Goal: Task Accomplishment & Management: Manage account settings

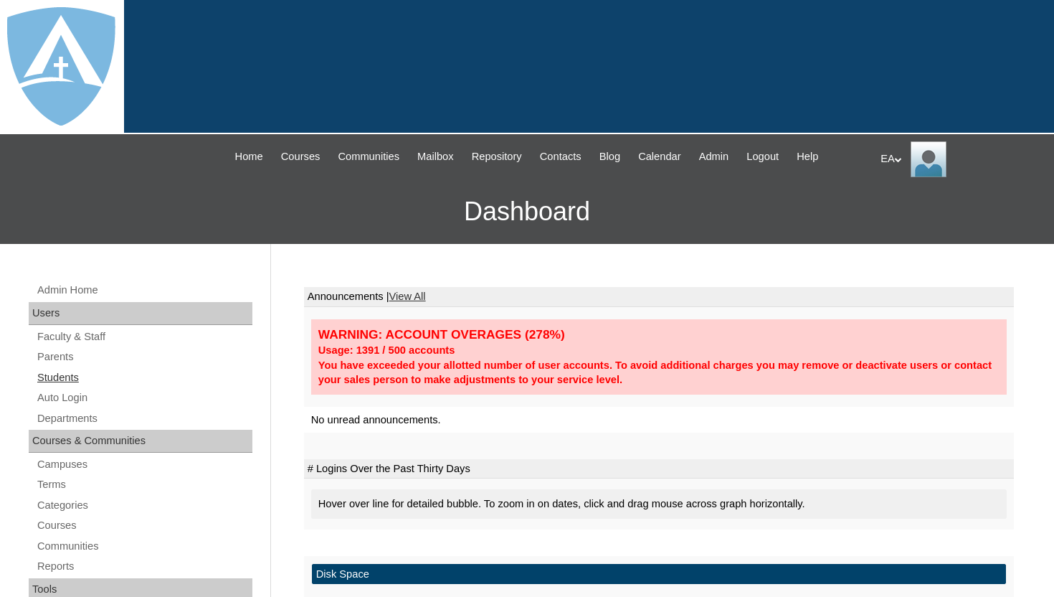
click at [73, 379] on link "Students" at bounding box center [144, 378] width 217 height 18
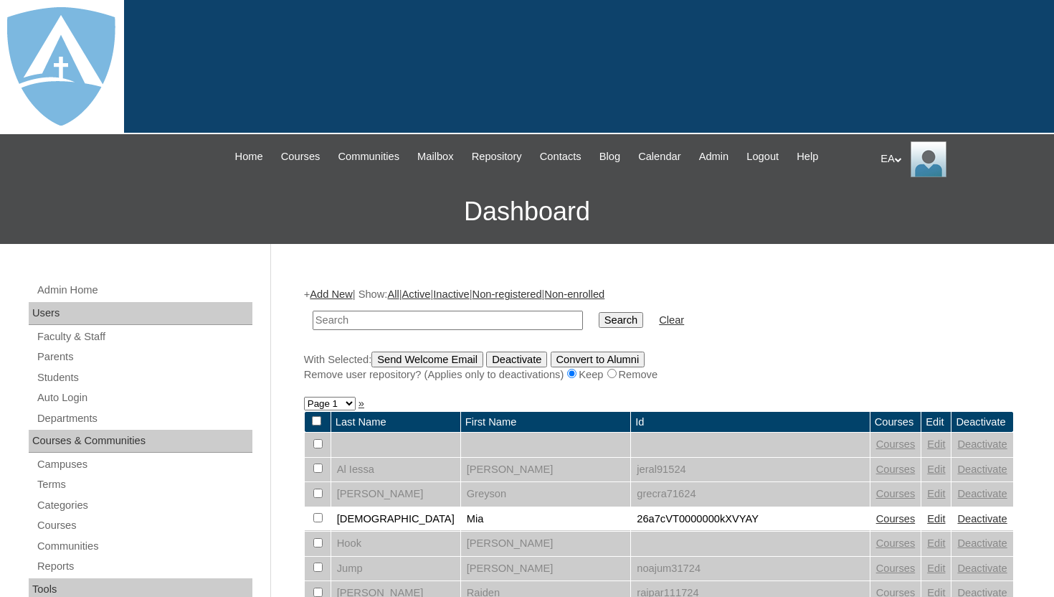
click at [414, 324] on input "text" at bounding box center [448, 319] width 270 height 19
type input "balmes"
click at [612, 323] on input "Search" at bounding box center [621, 320] width 44 height 16
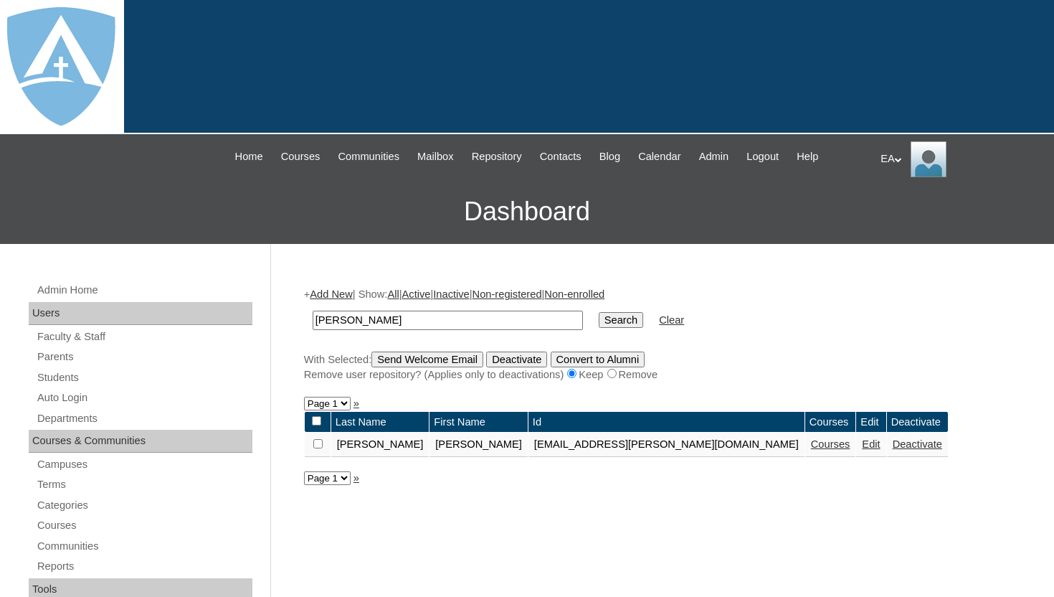
click at [811, 445] on link "Courses" at bounding box center [830, 443] width 39 height 11
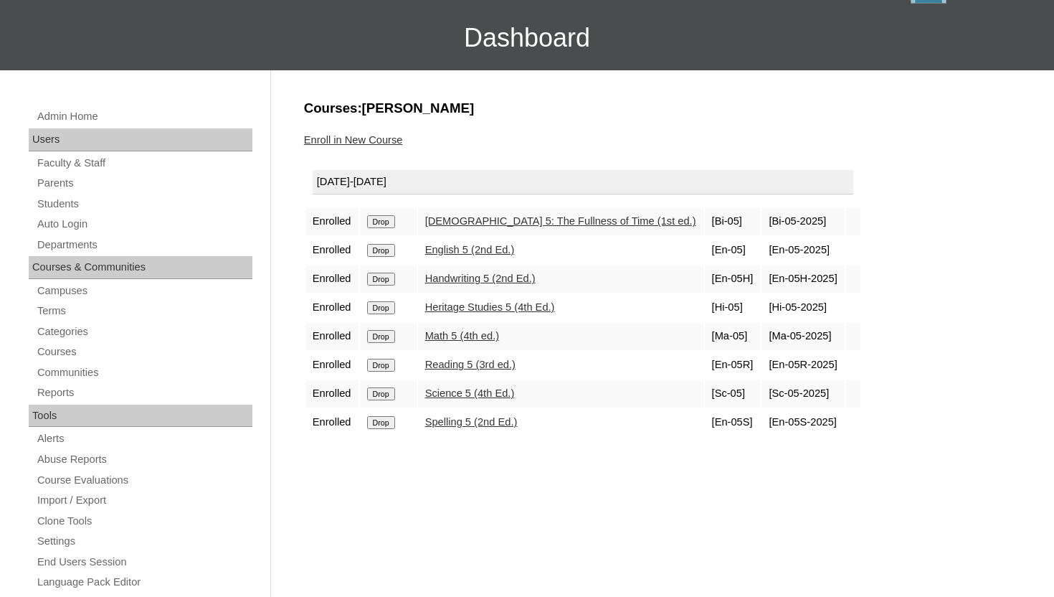
scroll to position [229, 0]
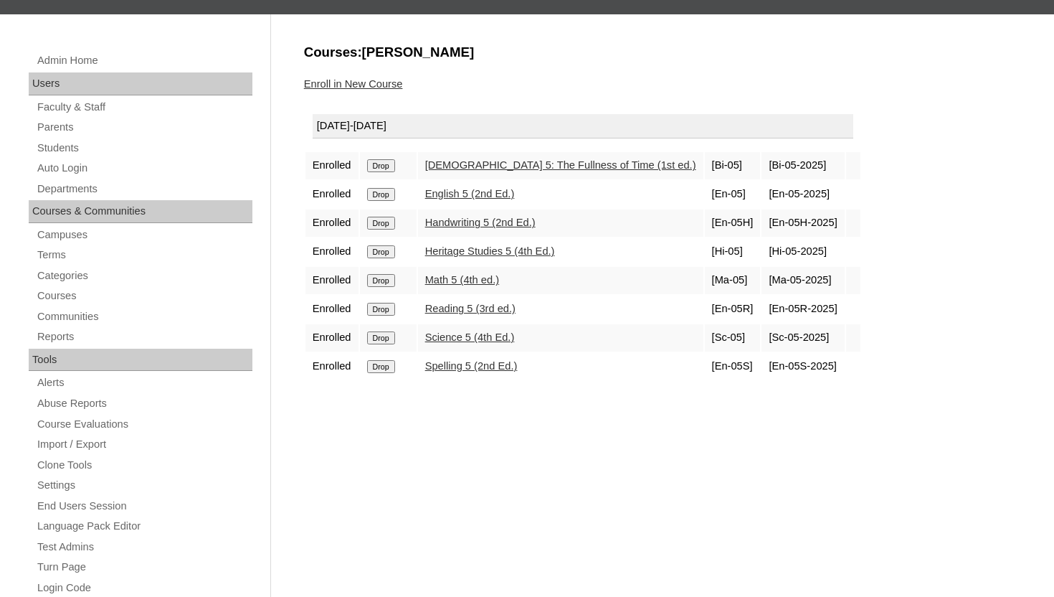
click at [386, 369] on input "Drop" at bounding box center [381, 366] width 28 height 13
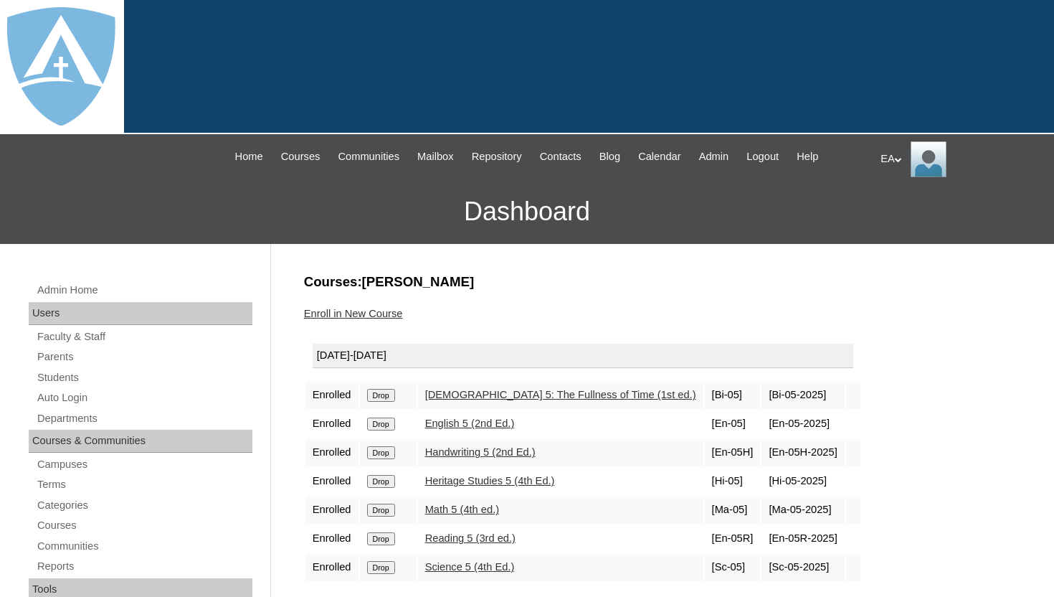
click at [385, 396] on input "Drop" at bounding box center [381, 395] width 28 height 13
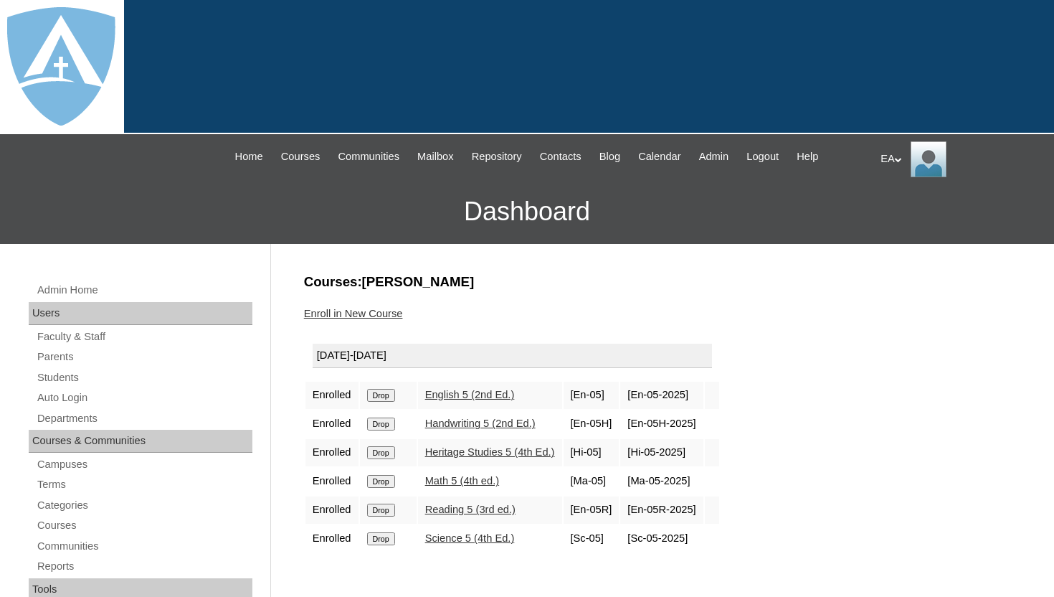
click at [394, 391] on input "Drop" at bounding box center [381, 395] width 28 height 13
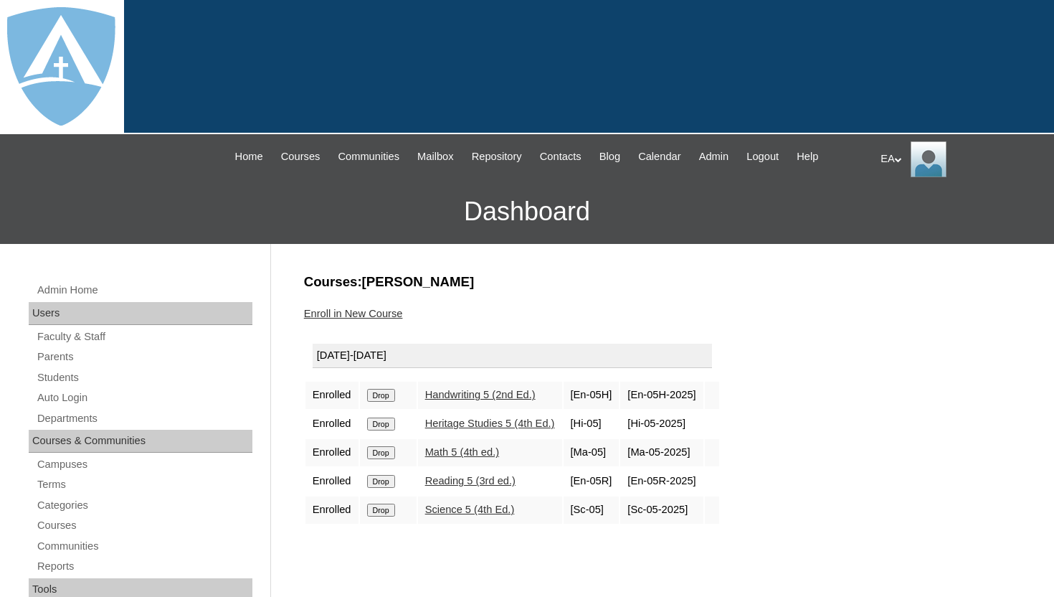
click at [386, 394] on input "Drop" at bounding box center [381, 395] width 28 height 13
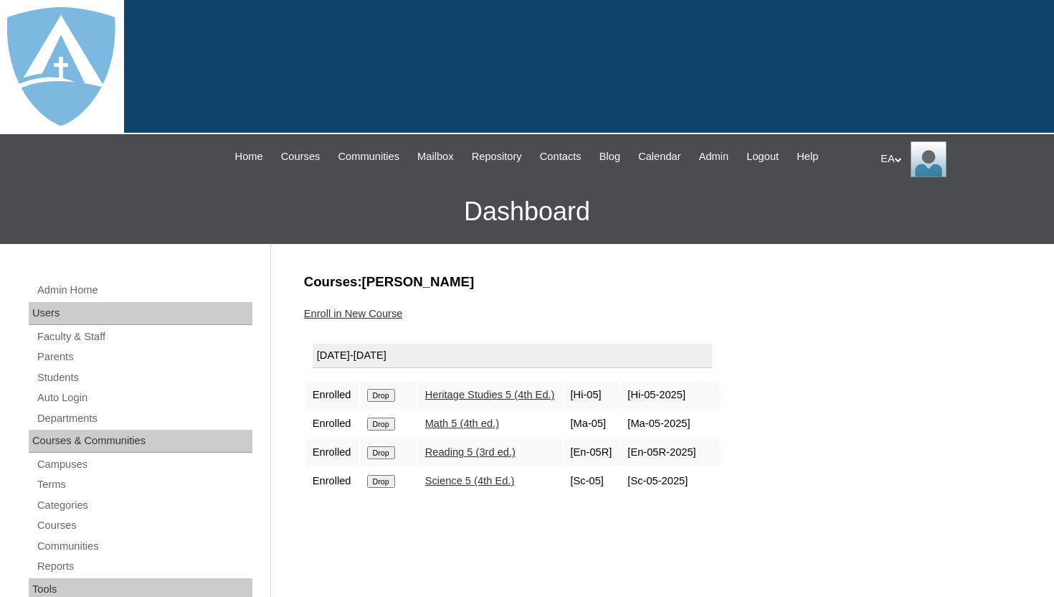
click at [386, 394] on input "Drop" at bounding box center [381, 395] width 28 height 13
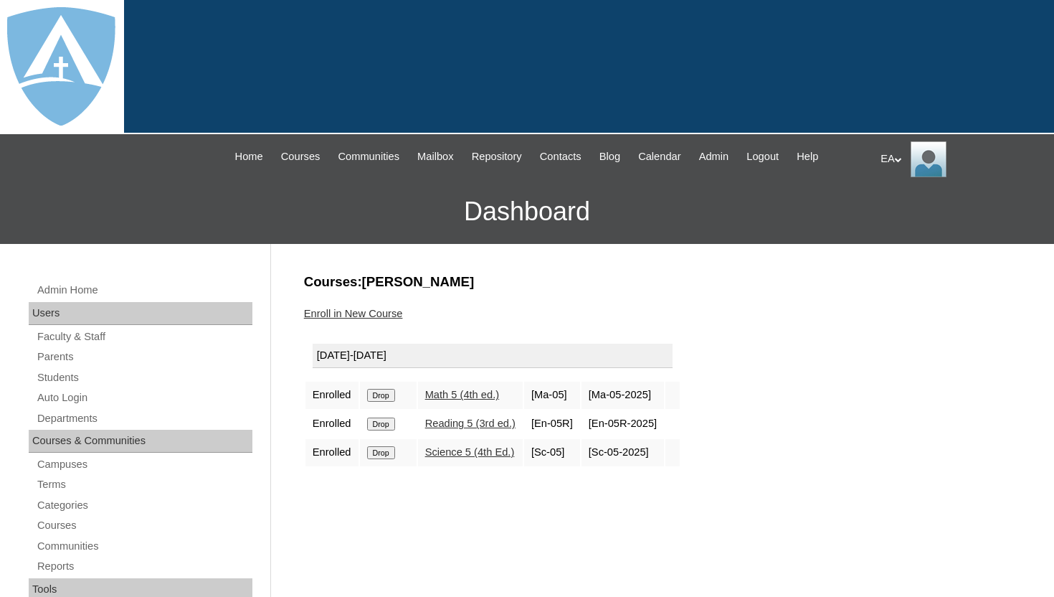
click at [387, 399] on input "Drop" at bounding box center [381, 395] width 28 height 13
click at [394, 395] on input "Drop" at bounding box center [381, 395] width 28 height 13
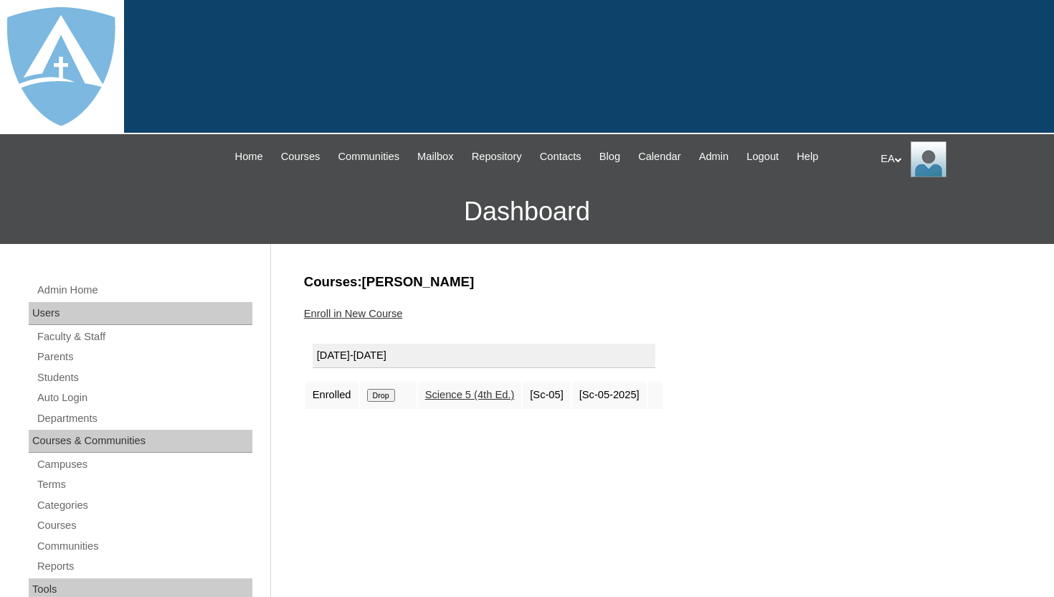
click at [384, 394] on input "Drop" at bounding box center [381, 395] width 28 height 13
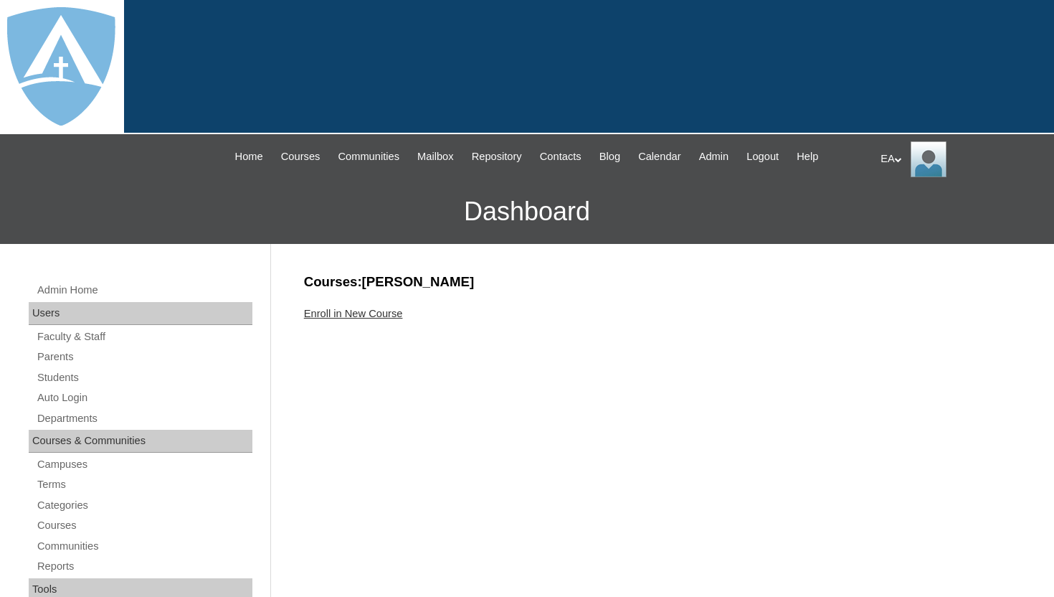
click at [392, 314] on link "Enroll in New Course" at bounding box center [353, 313] width 99 height 11
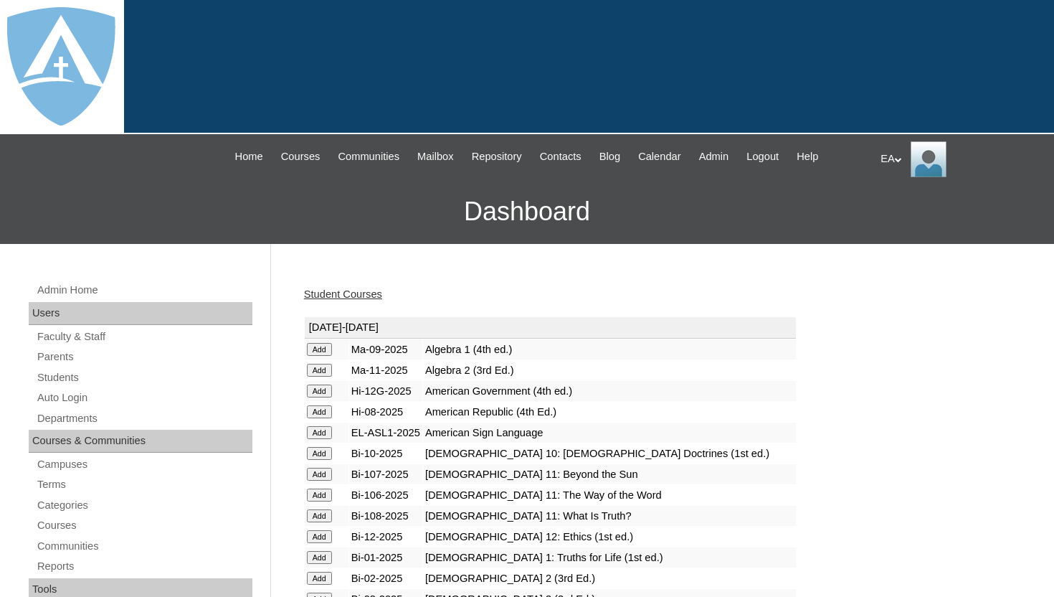
click at [419, 289] on div "Student Courses" at bounding box center [659, 294] width 710 height 15
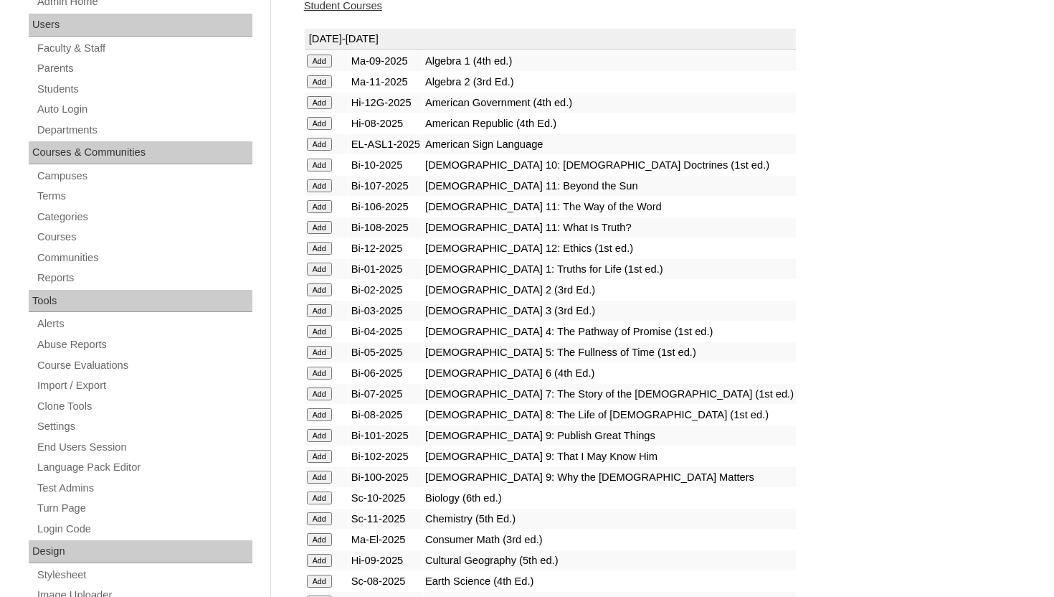
scroll to position [315, 0]
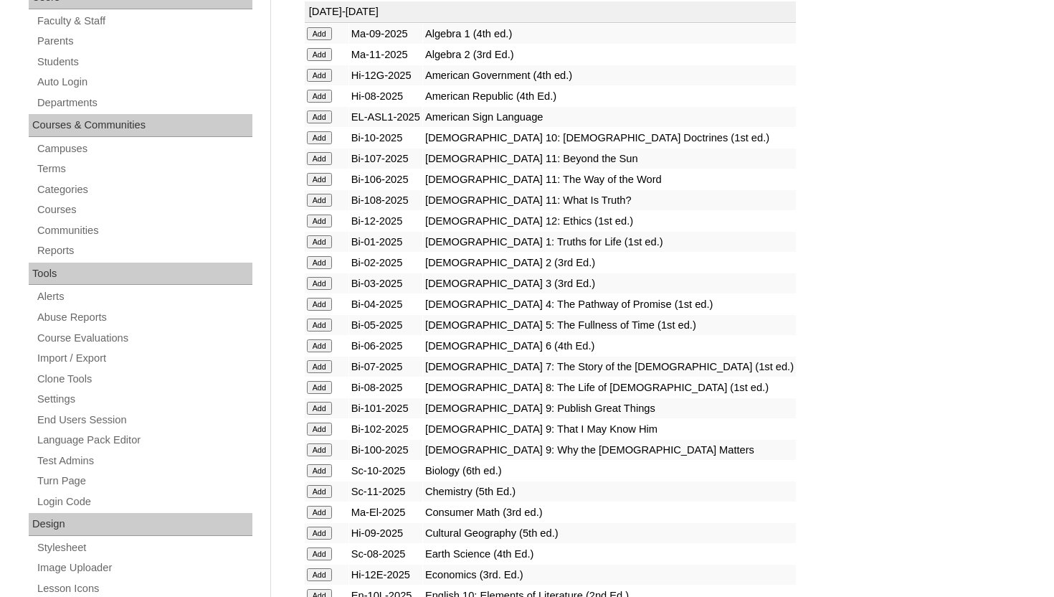
click at [319, 346] on input "Add" at bounding box center [319, 345] width 25 height 13
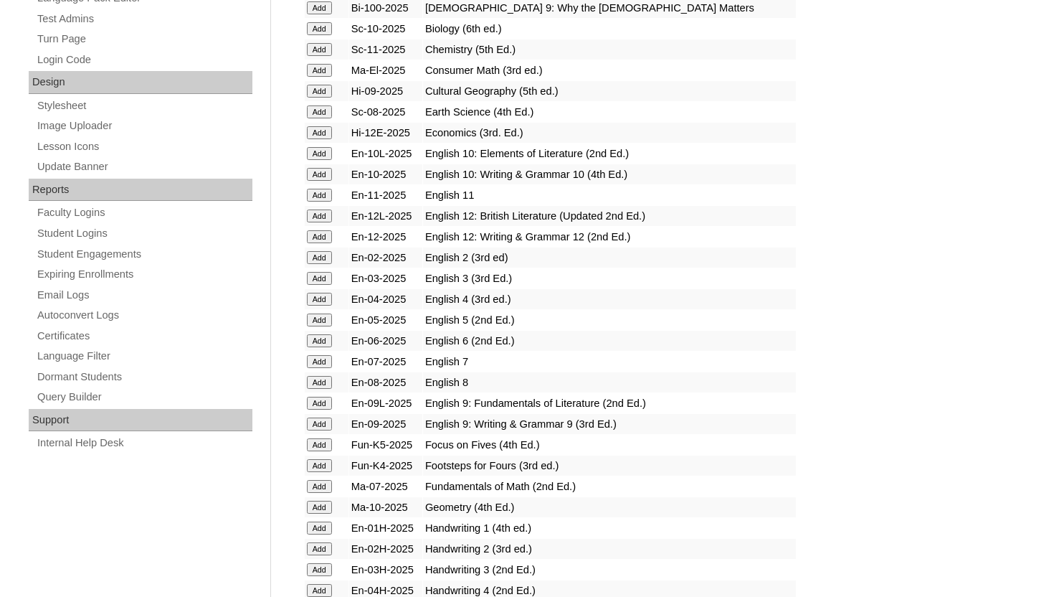
scroll to position [774, 0]
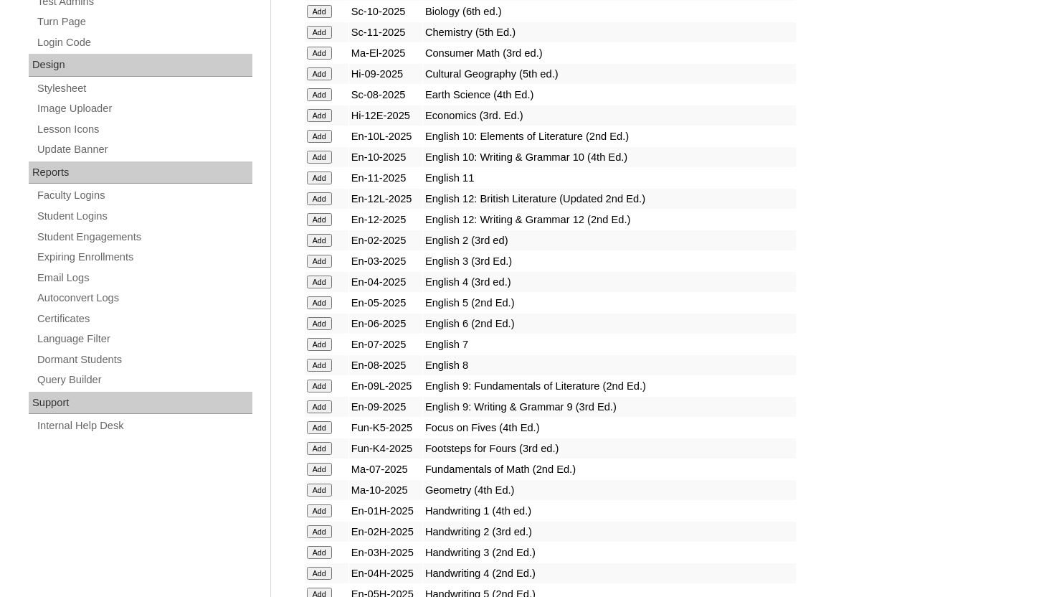
click at [319, 325] on input "Add" at bounding box center [319, 323] width 25 height 13
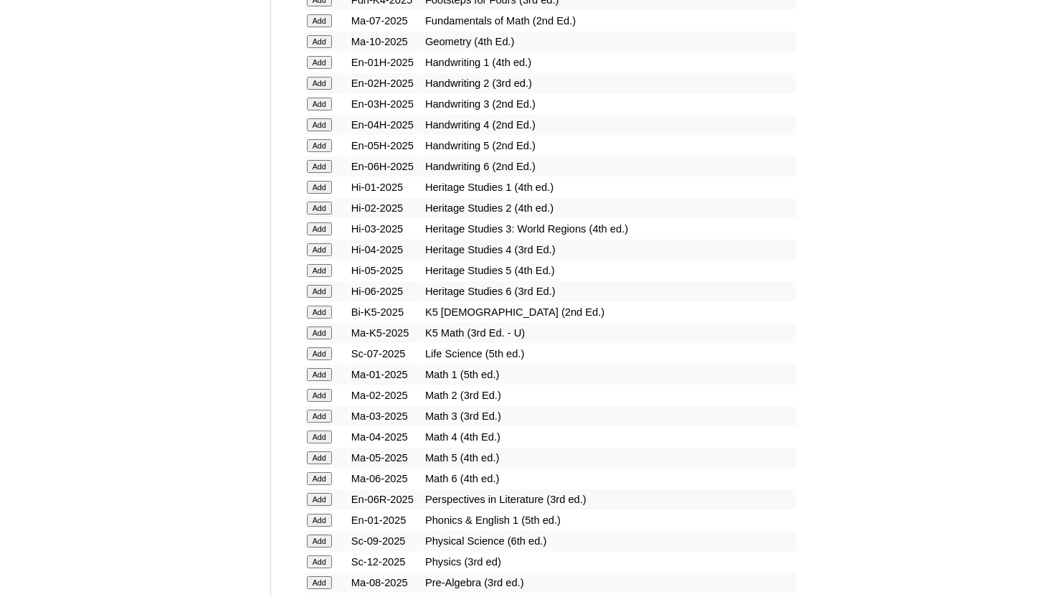
scroll to position [1233, 0]
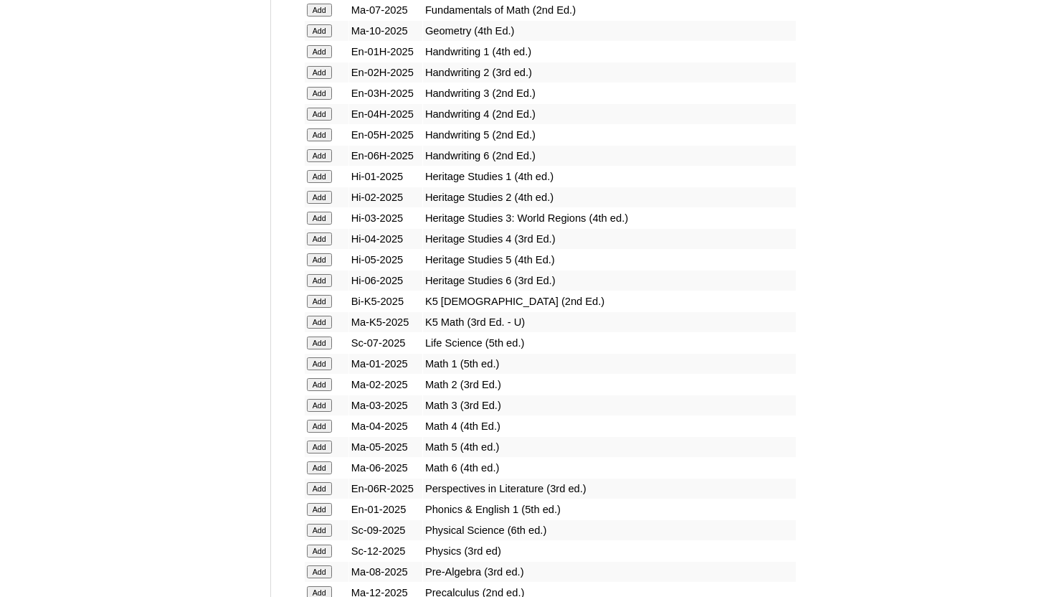
click at [323, 156] on input "Add" at bounding box center [319, 155] width 25 height 13
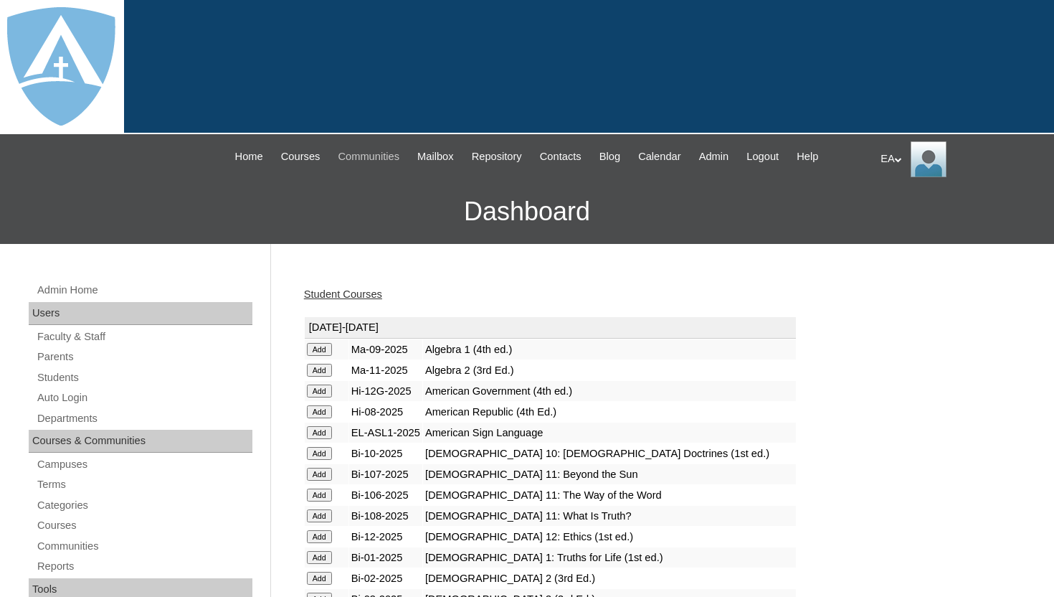
click at [373, 163] on span "Communities" at bounding box center [369, 156] width 62 height 16
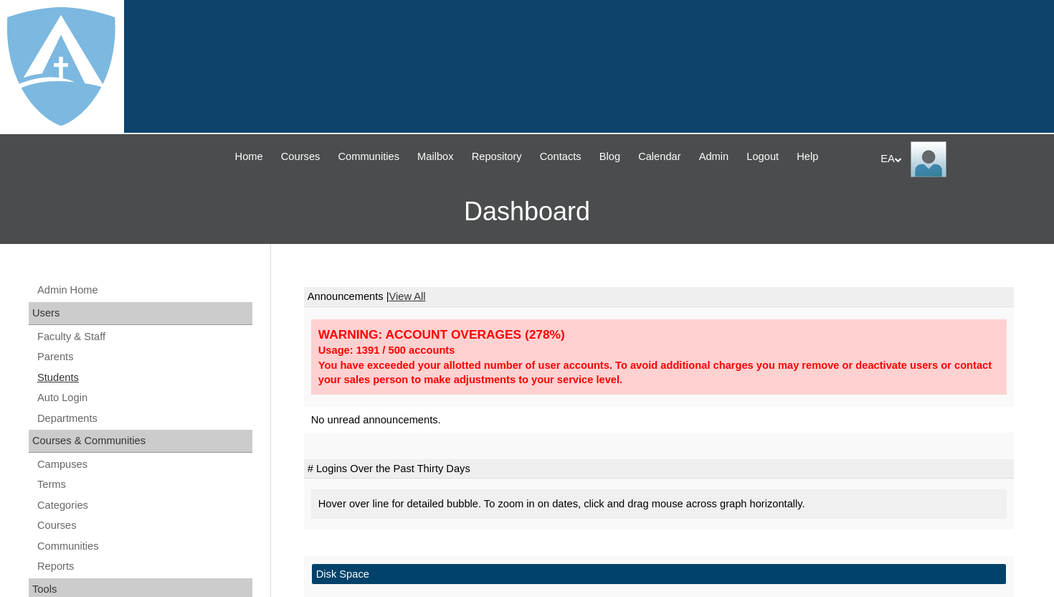
click at [73, 379] on link "Students" at bounding box center [144, 378] width 217 height 18
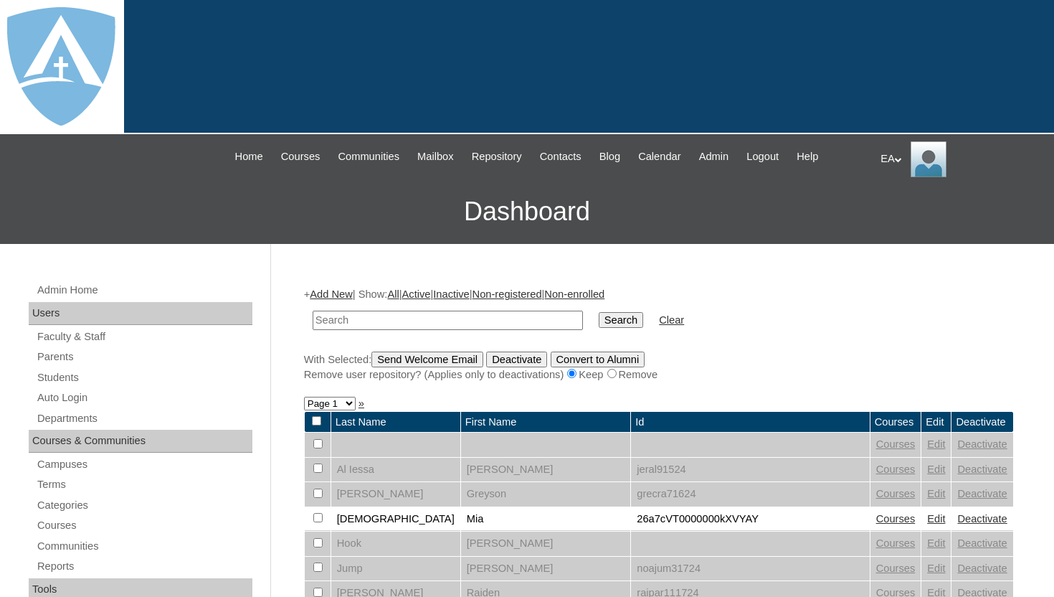
click at [425, 322] on input "text" at bounding box center [448, 319] width 270 height 19
type input "[PERSON_NAME]"
click at [599, 318] on input "Search" at bounding box center [621, 320] width 44 height 16
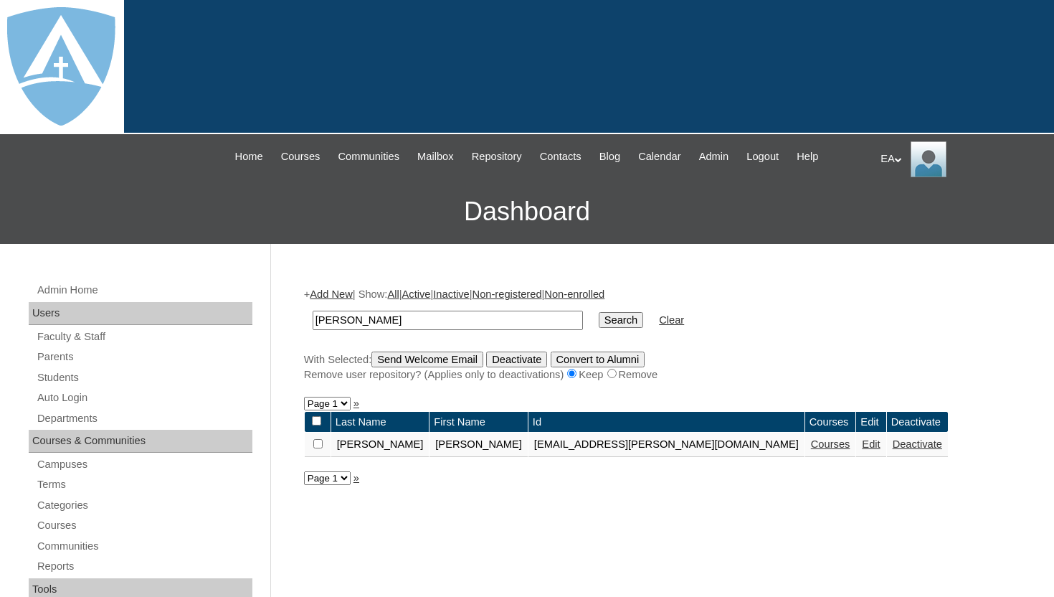
click at [811, 448] on link "Courses" at bounding box center [830, 443] width 39 height 11
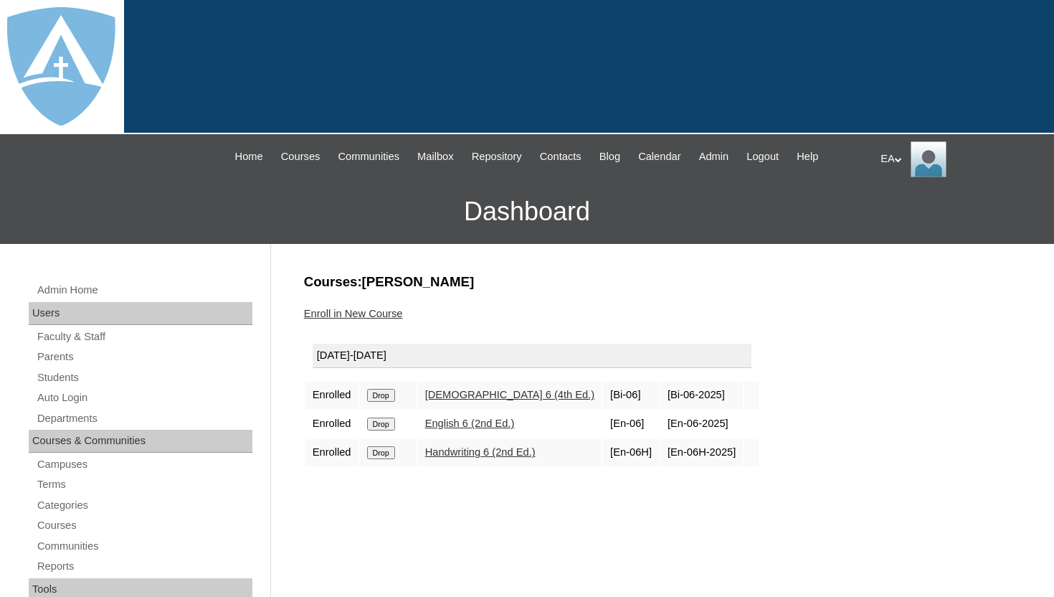
click at [471, 312] on div "Enroll in New Course" at bounding box center [659, 313] width 710 height 15
click at [379, 310] on link "Enroll in New Course" at bounding box center [353, 313] width 99 height 11
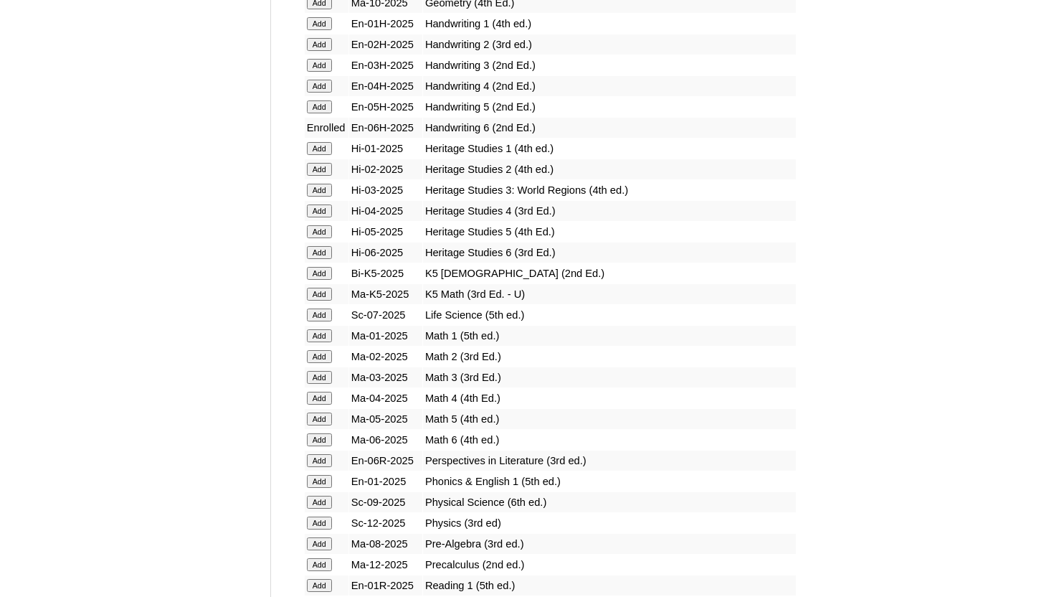
scroll to position [1262, 0]
click at [316, 252] on input "Add" at bounding box center [319, 251] width 25 height 13
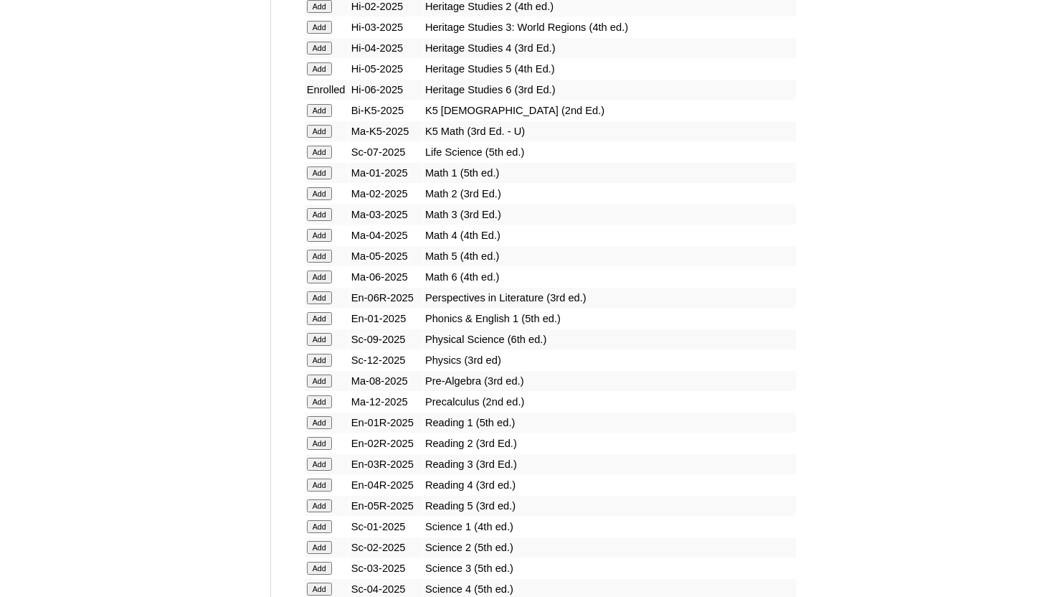
scroll to position [1434, 0]
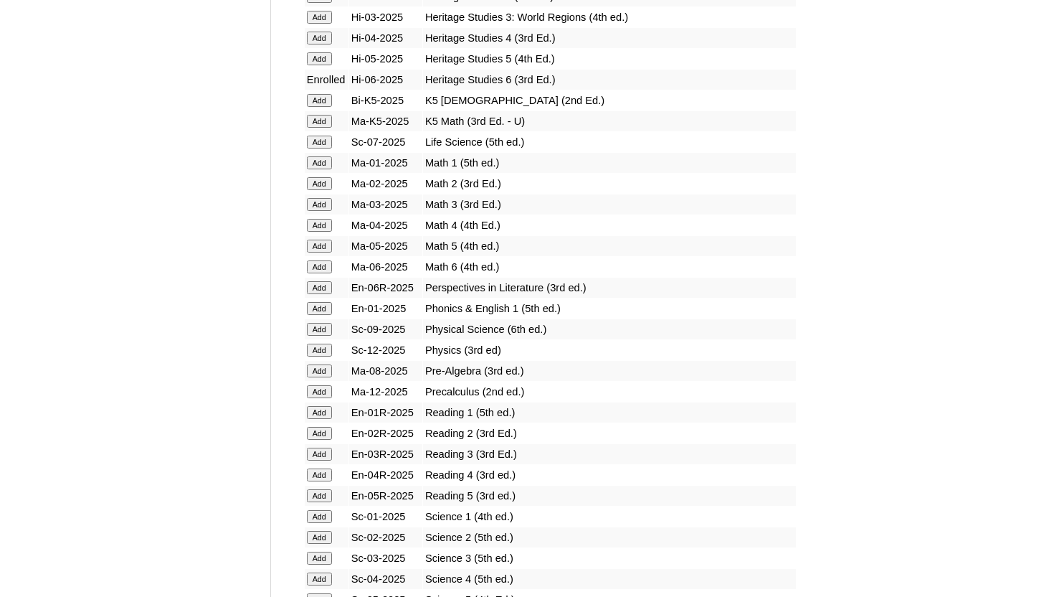
click at [322, 266] on input "Add" at bounding box center [319, 266] width 25 height 13
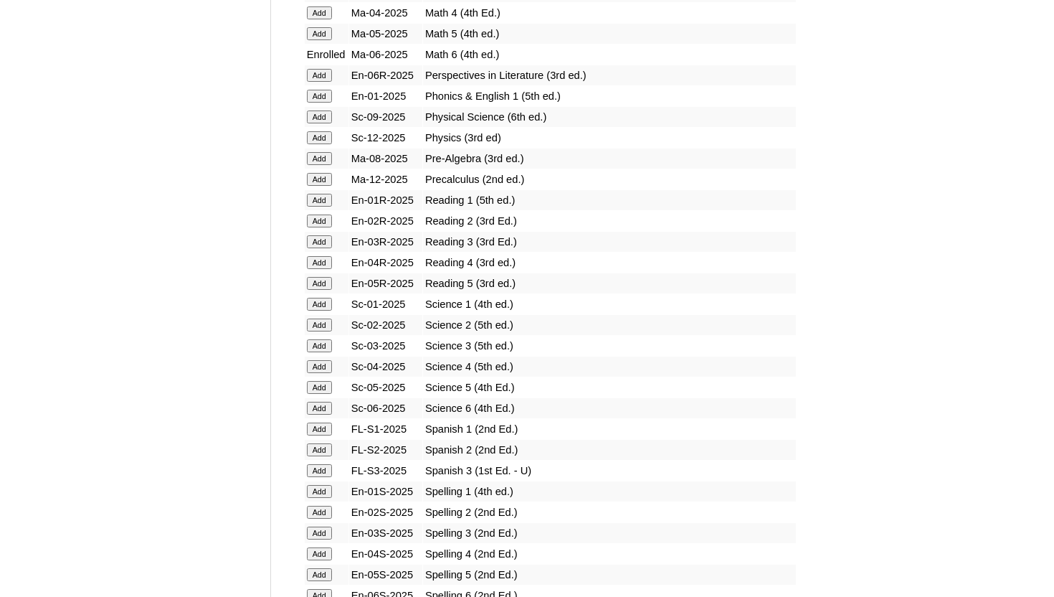
scroll to position [1663, 0]
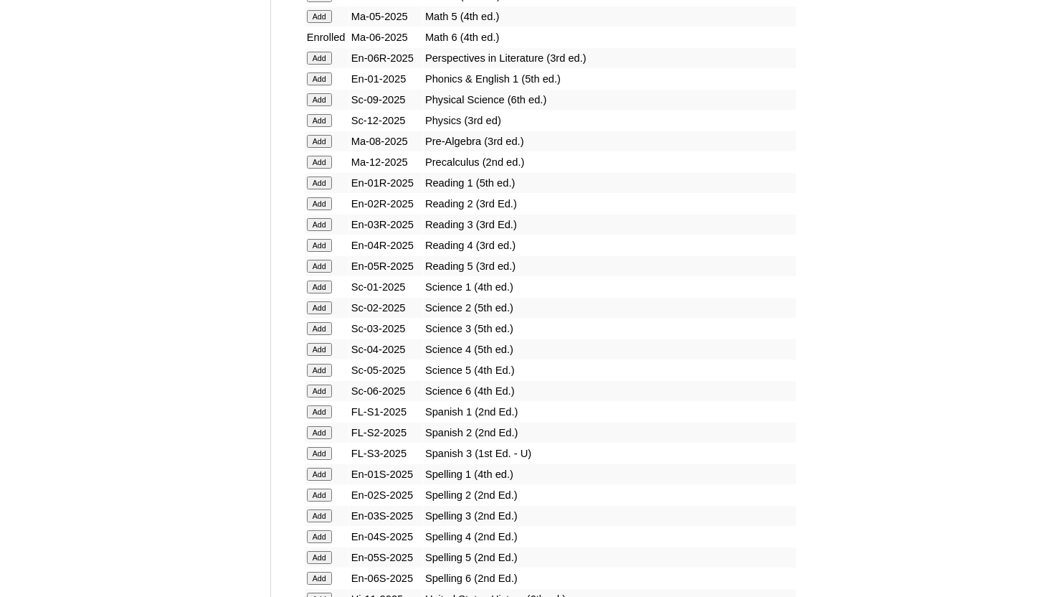
click at [318, 390] on input "Add" at bounding box center [319, 390] width 25 height 13
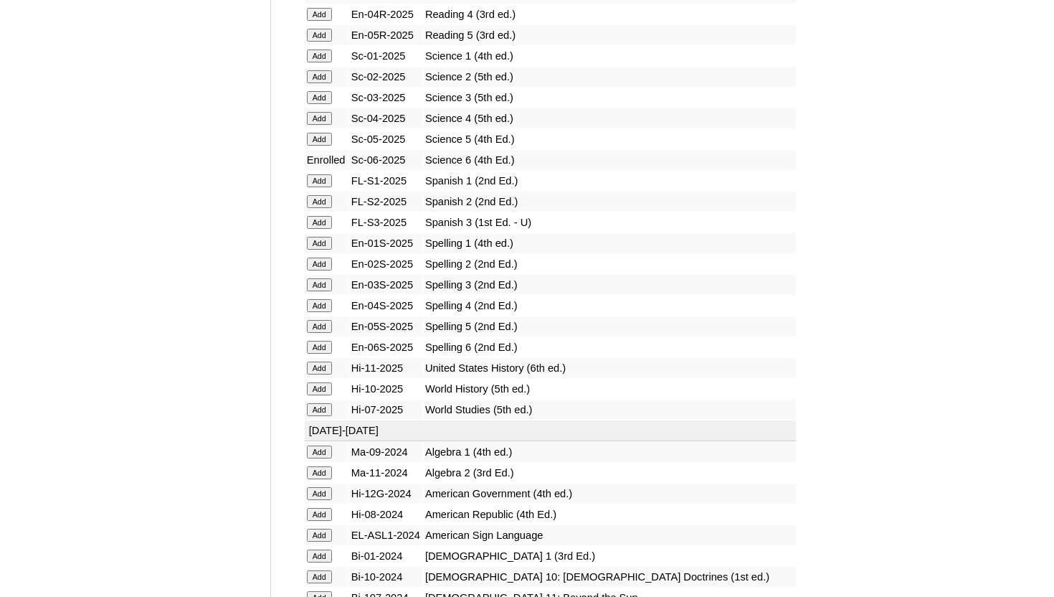
scroll to position [1922, 0]
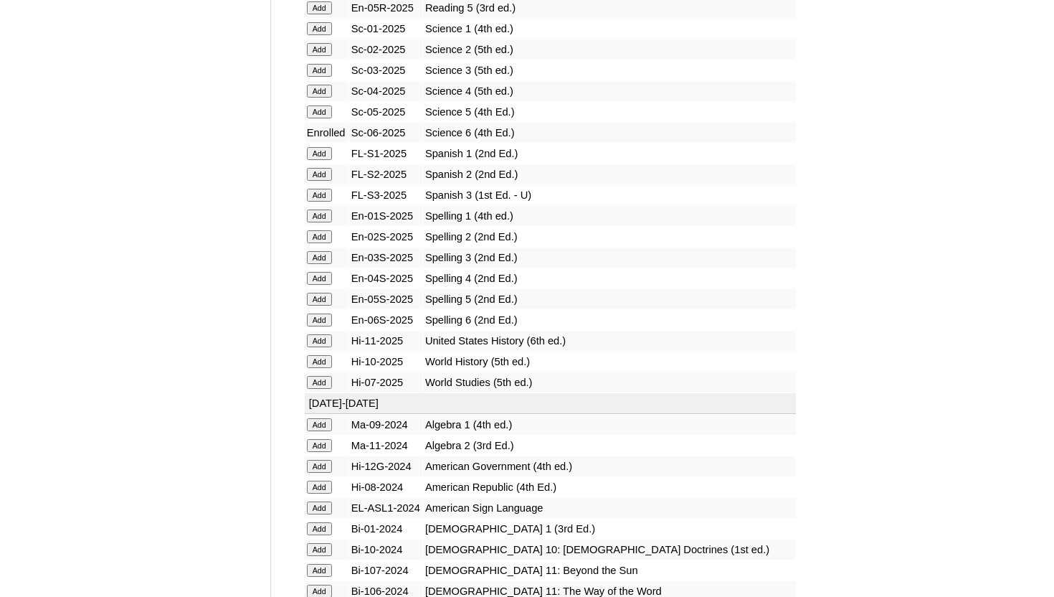
click at [328, 320] on input "Add" at bounding box center [319, 319] width 25 height 13
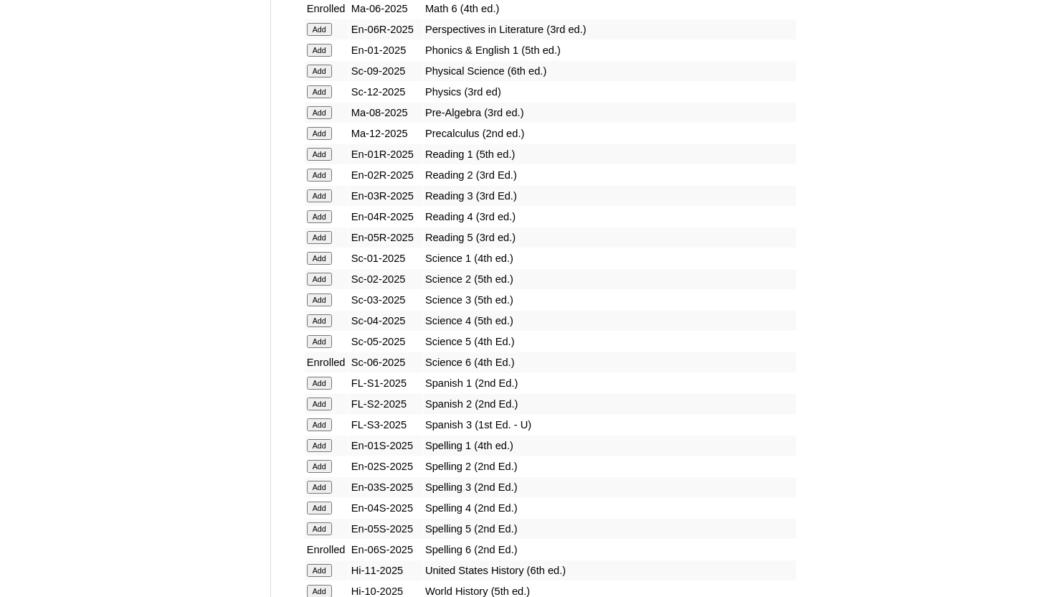
scroll to position [1635, 0]
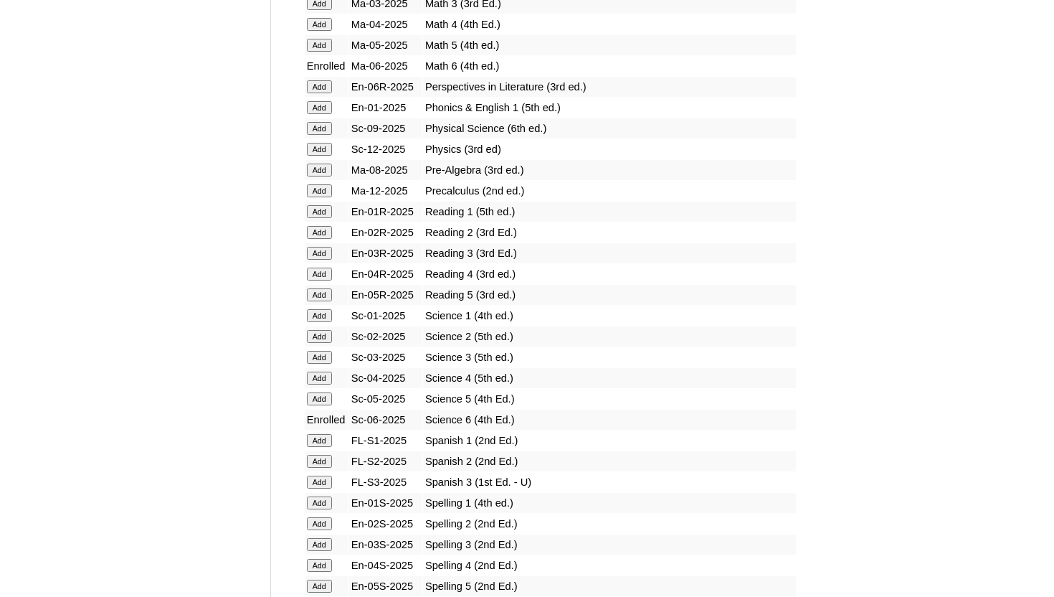
click at [326, 86] on input "Add" at bounding box center [319, 86] width 25 height 13
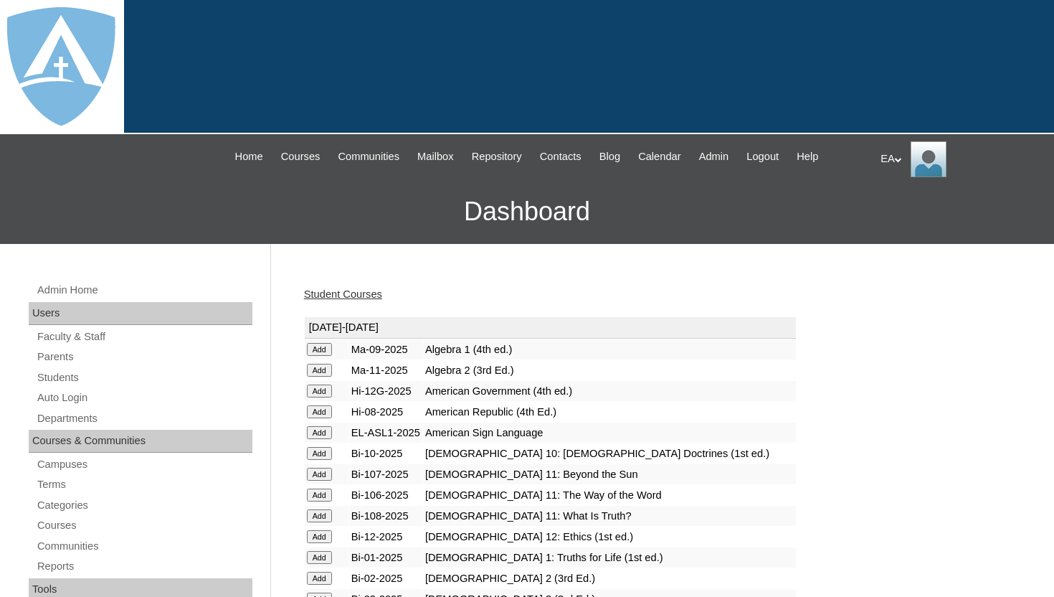
click at [392, 297] on div "Student Courses" at bounding box center [659, 294] width 710 height 15
click at [382, 297] on link "Student Courses" at bounding box center [343, 293] width 78 height 11
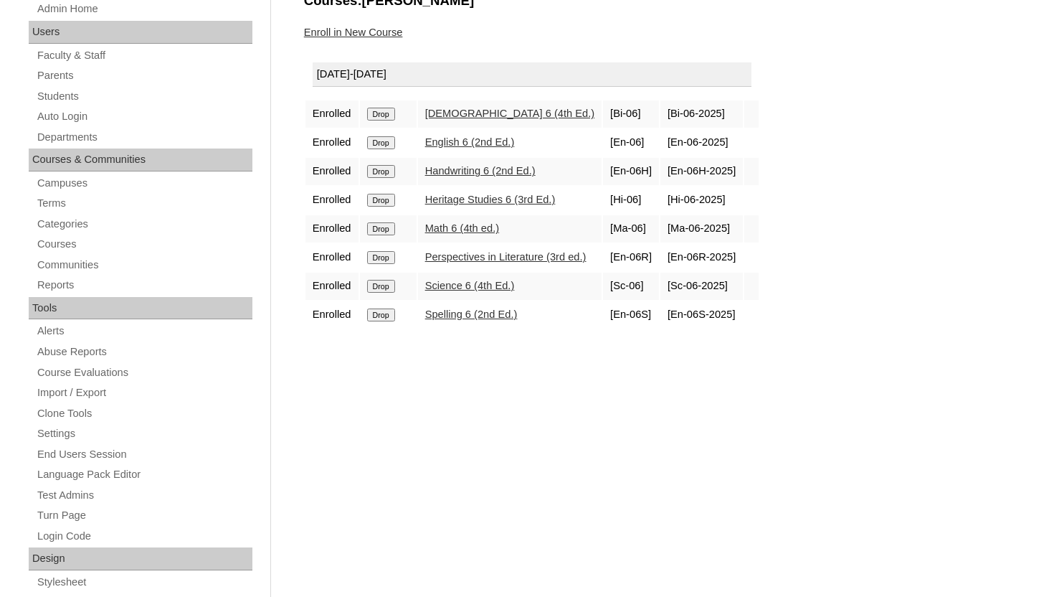
scroll to position [287, 0]
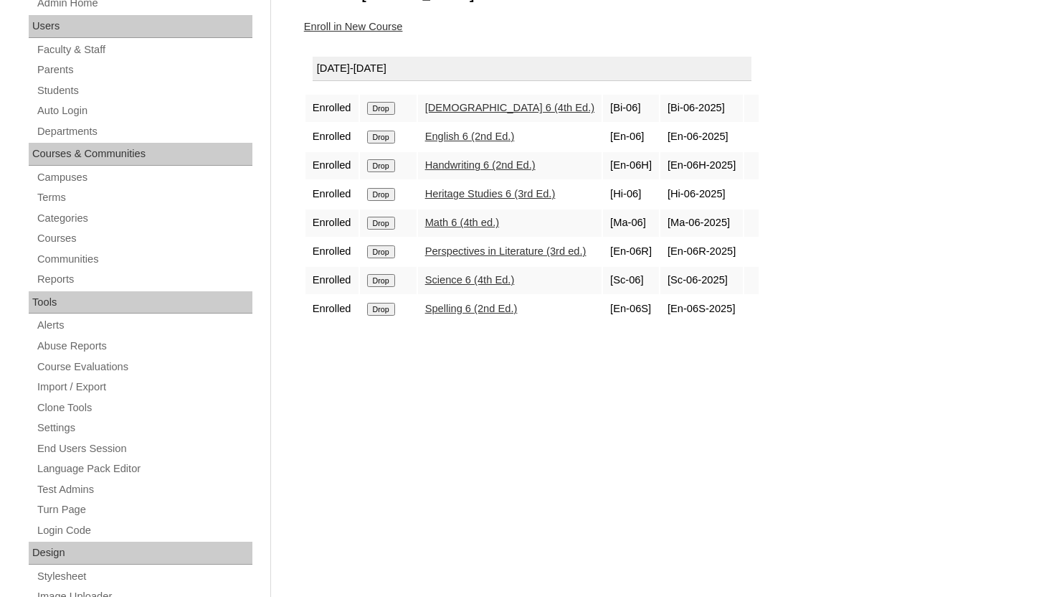
click at [498, 31] on div "Enroll in New Course" at bounding box center [659, 26] width 710 height 15
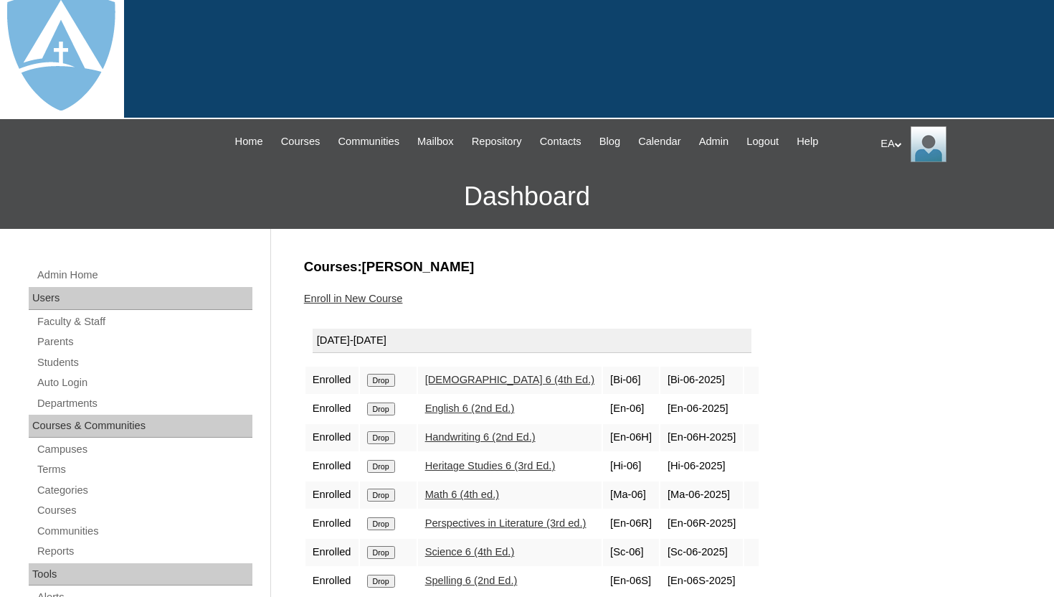
scroll to position [0, 0]
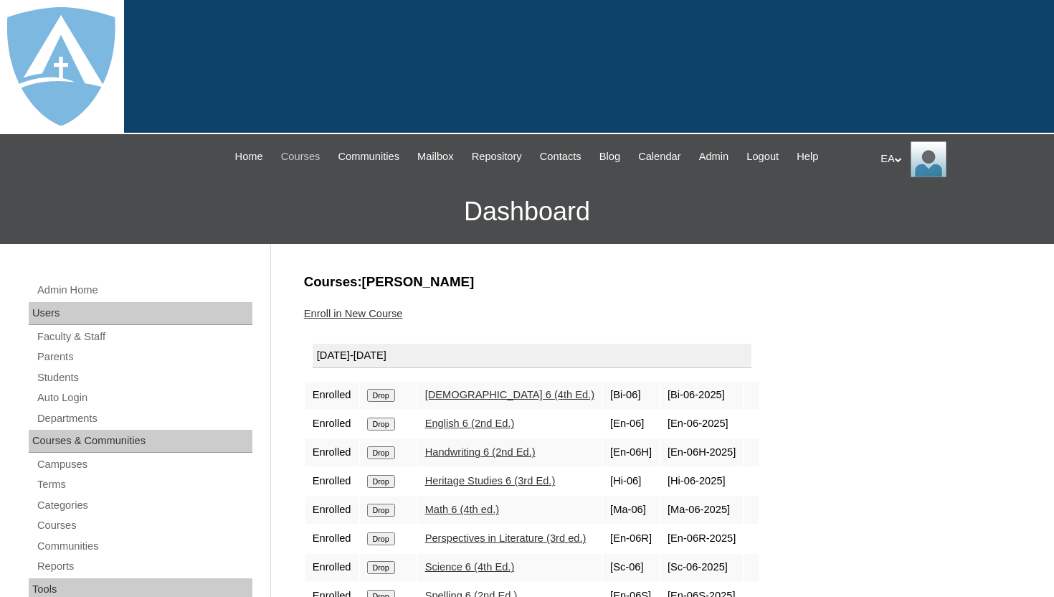
click at [285, 157] on span "Courses" at bounding box center [300, 156] width 39 height 16
